Goal: Task Accomplishment & Management: Use online tool/utility

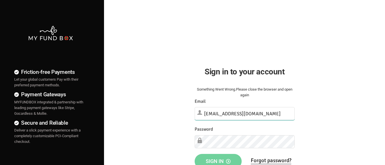
type input "[EMAIL_ADDRESS][DOMAIN_NAME]"
click at [218, 159] on span "Sign in" at bounding box center [218, 162] width 25 height 6
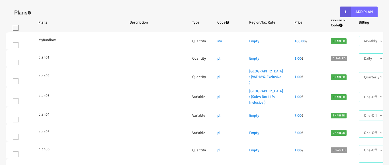
select select "100"
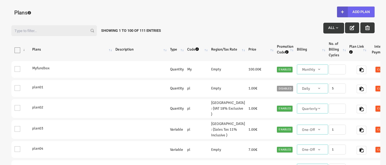
click at [355, 12] on button "Add Plan" at bounding box center [356, 12] width 38 height 11
type input "100"
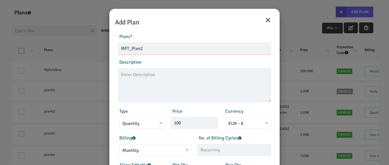
type input "MFT_Plan2"
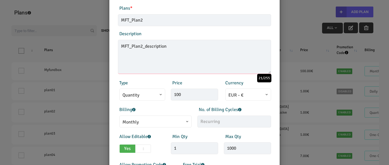
type textarea "MFT_Plan2_description"
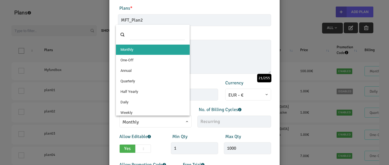
click at [154, 122] on span "Monthly" at bounding box center [155, 122] width 66 height 7
